Goal: Task Accomplishment & Management: Complete application form

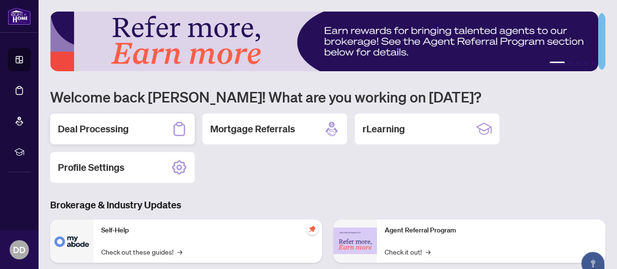
click at [89, 131] on h2 "Deal Processing" at bounding box center [93, 128] width 71 height 13
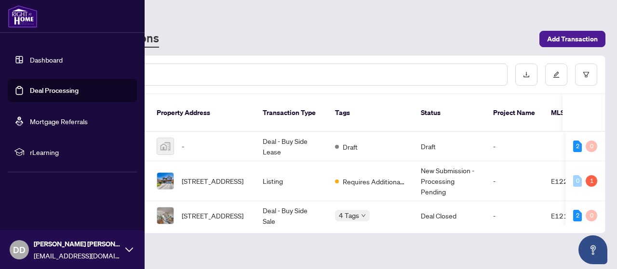
click at [59, 90] on link "Deal Processing" at bounding box center [54, 90] width 49 height 9
click at [69, 92] on link "Deal Processing" at bounding box center [54, 90] width 49 height 9
click at [54, 61] on link "Dashboard" at bounding box center [46, 59] width 33 height 9
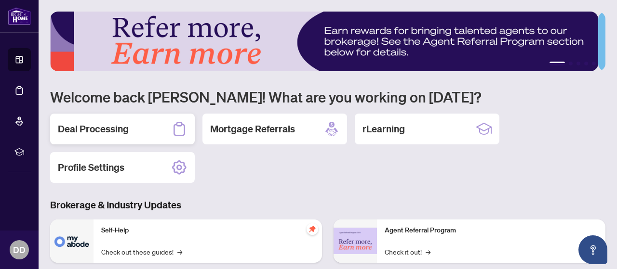
click at [97, 123] on h2 "Deal Processing" at bounding box center [93, 128] width 71 height 13
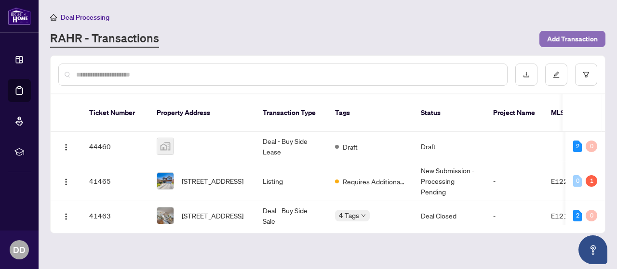
click at [582, 39] on span "Add Transaction" at bounding box center [572, 38] width 51 height 15
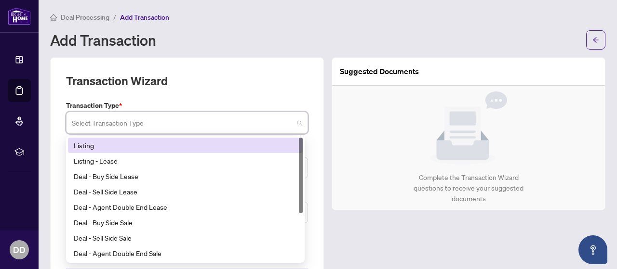
click at [140, 128] on input "search" at bounding box center [183, 124] width 222 height 21
click at [146, 145] on div "Listing" at bounding box center [185, 145] width 223 height 11
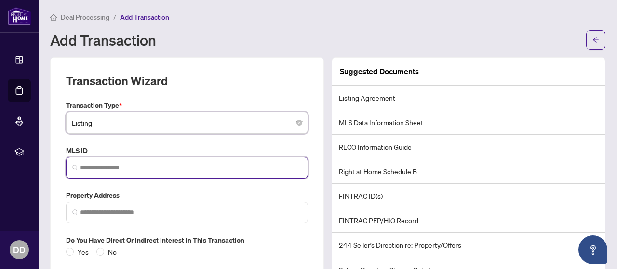
drag, startPoint x: 107, startPoint y: 172, endPoint x: 84, endPoint y: 165, distance: 24.1
click at [84, 165] on input "search" at bounding box center [191, 168] width 222 height 10
paste input "*********"
type input "*********"
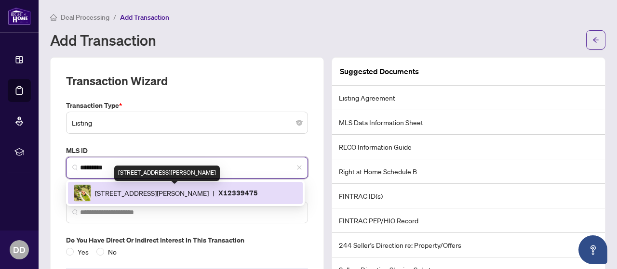
click at [190, 191] on span "[STREET_ADDRESS][PERSON_NAME]" at bounding box center [152, 193] width 114 height 11
type input "**********"
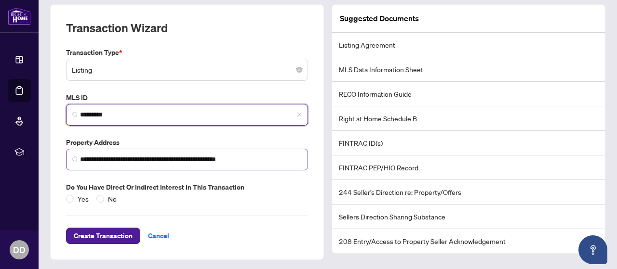
scroll to position [53, 0]
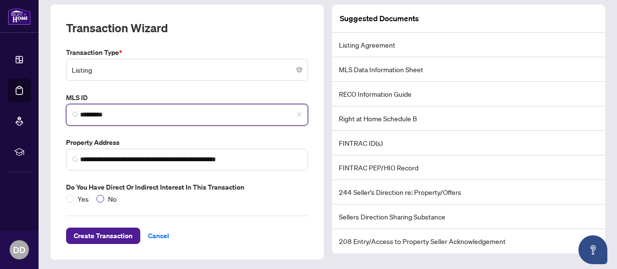
type input "*********"
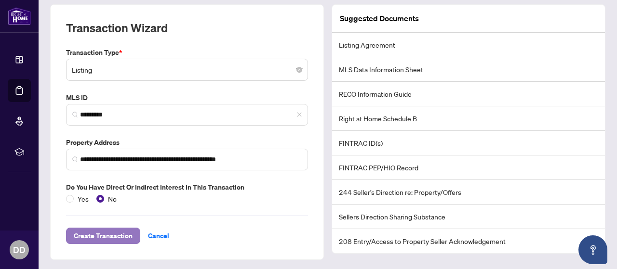
click at [109, 235] on span "Create Transaction" at bounding box center [103, 235] width 59 height 15
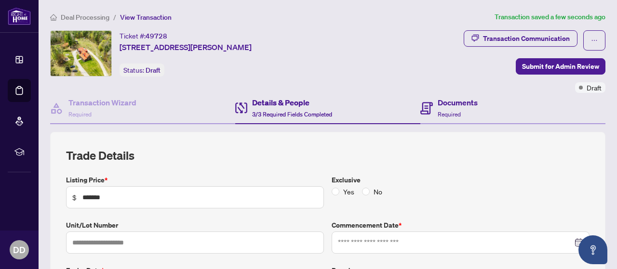
type input "**********"
click at [449, 101] on h4 "Documents" at bounding box center [458, 103] width 40 height 12
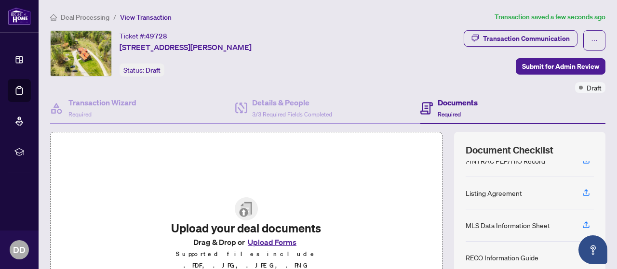
scroll to position [129, 0]
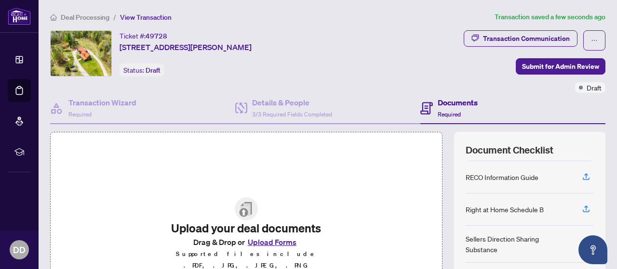
click at [259, 249] on button "Upload Forms" at bounding box center [272, 242] width 54 height 13
click at [582, 173] on icon "button" at bounding box center [586, 177] width 9 height 9
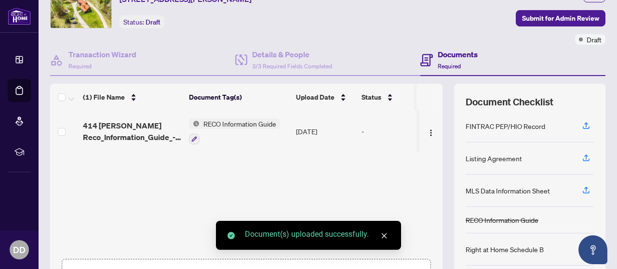
scroll to position [48, 0]
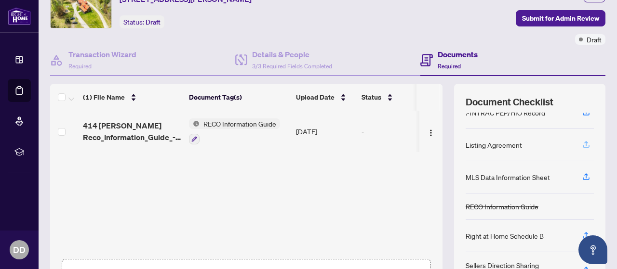
click at [583, 145] on icon "button" at bounding box center [586, 146] width 7 height 2
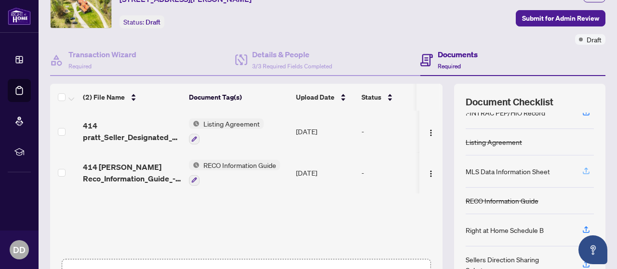
click at [582, 169] on icon "button" at bounding box center [586, 171] width 9 height 9
click at [582, 170] on icon "button" at bounding box center [586, 171] width 9 height 9
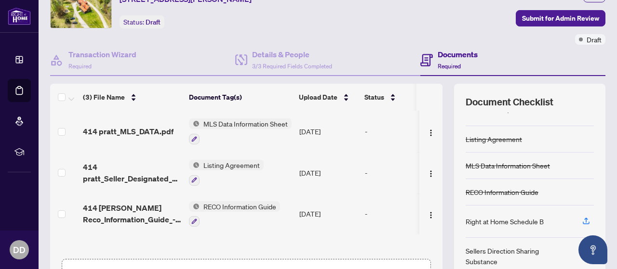
scroll to position [96, 0]
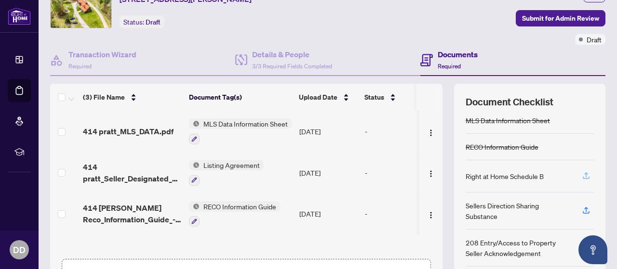
click at [582, 173] on icon "button" at bounding box center [586, 176] width 9 height 9
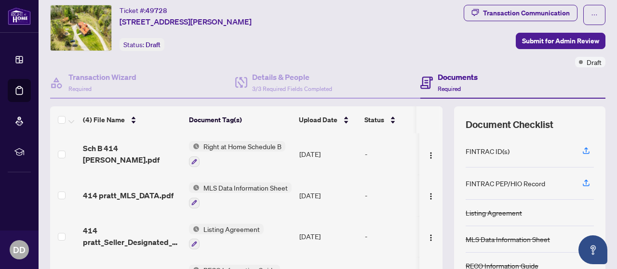
scroll to position [0, 0]
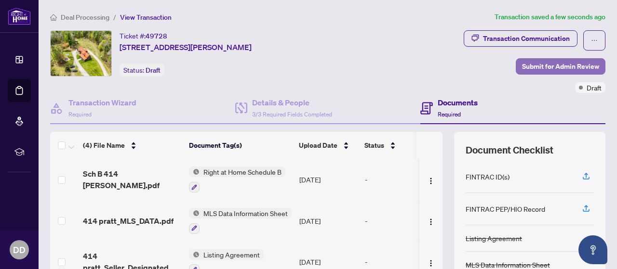
click at [549, 70] on span "Submit for Admin Review" at bounding box center [560, 66] width 77 height 15
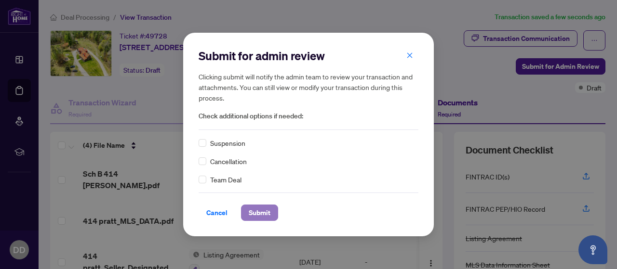
click at [257, 211] on span "Submit" at bounding box center [260, 212] width 22 height 15
